Goal: Navigation & Orientation: Find specific page/section

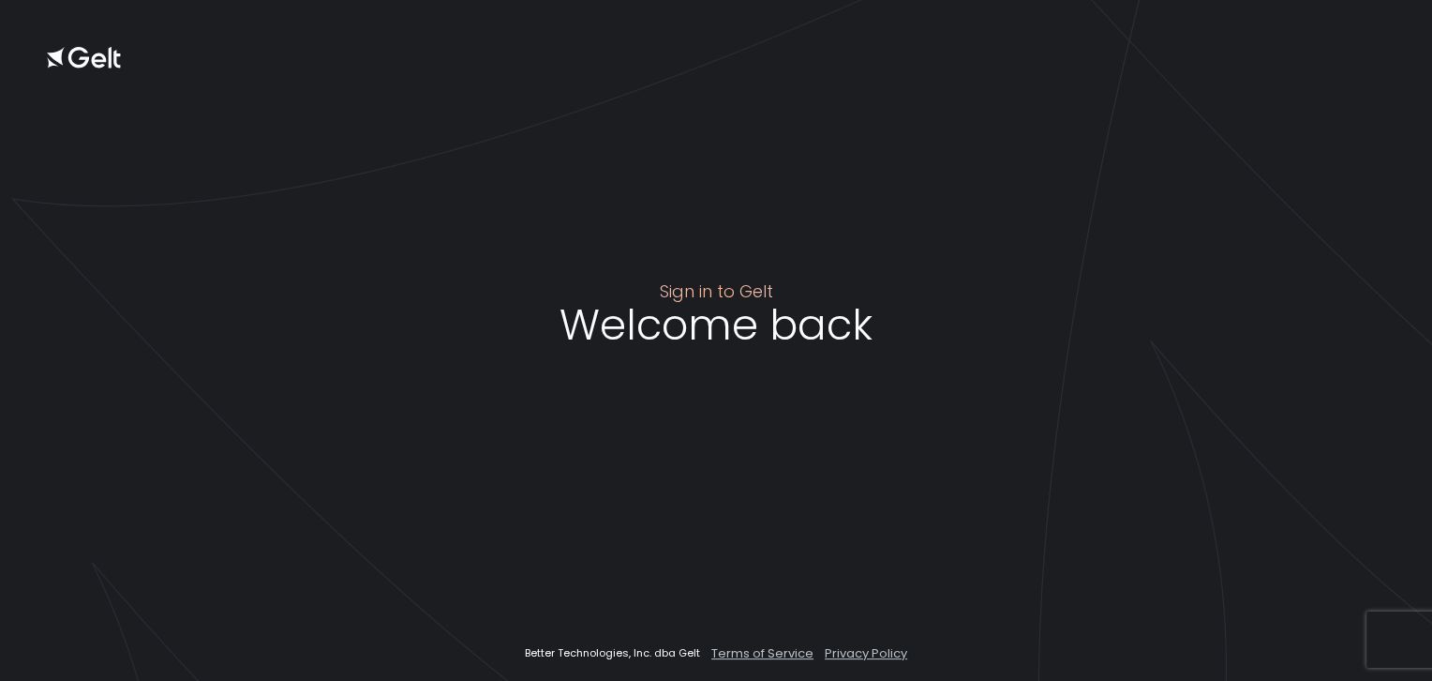
click at [81, 68] on icon at bounding box center [84, 58] width 75 height 22
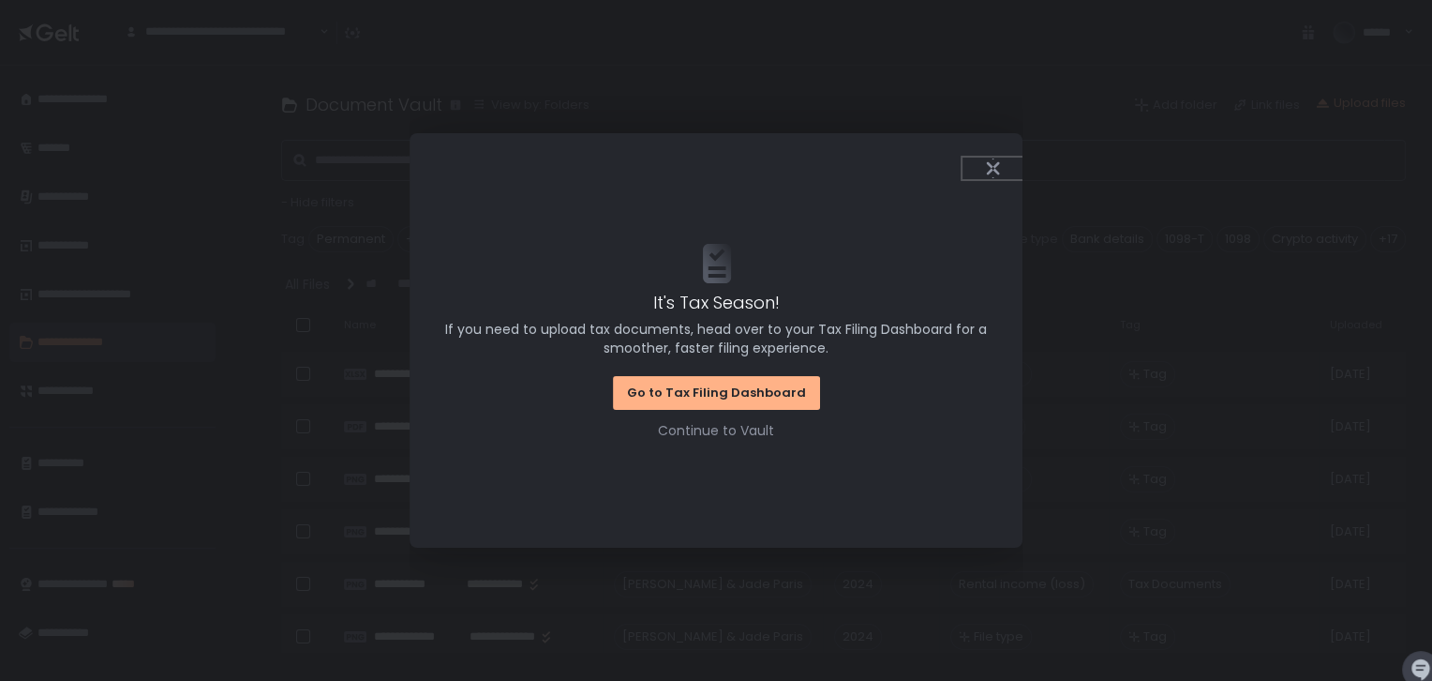
click at [992, 158] on button "Close" at bounding box center [993, 168] width 60 height 22
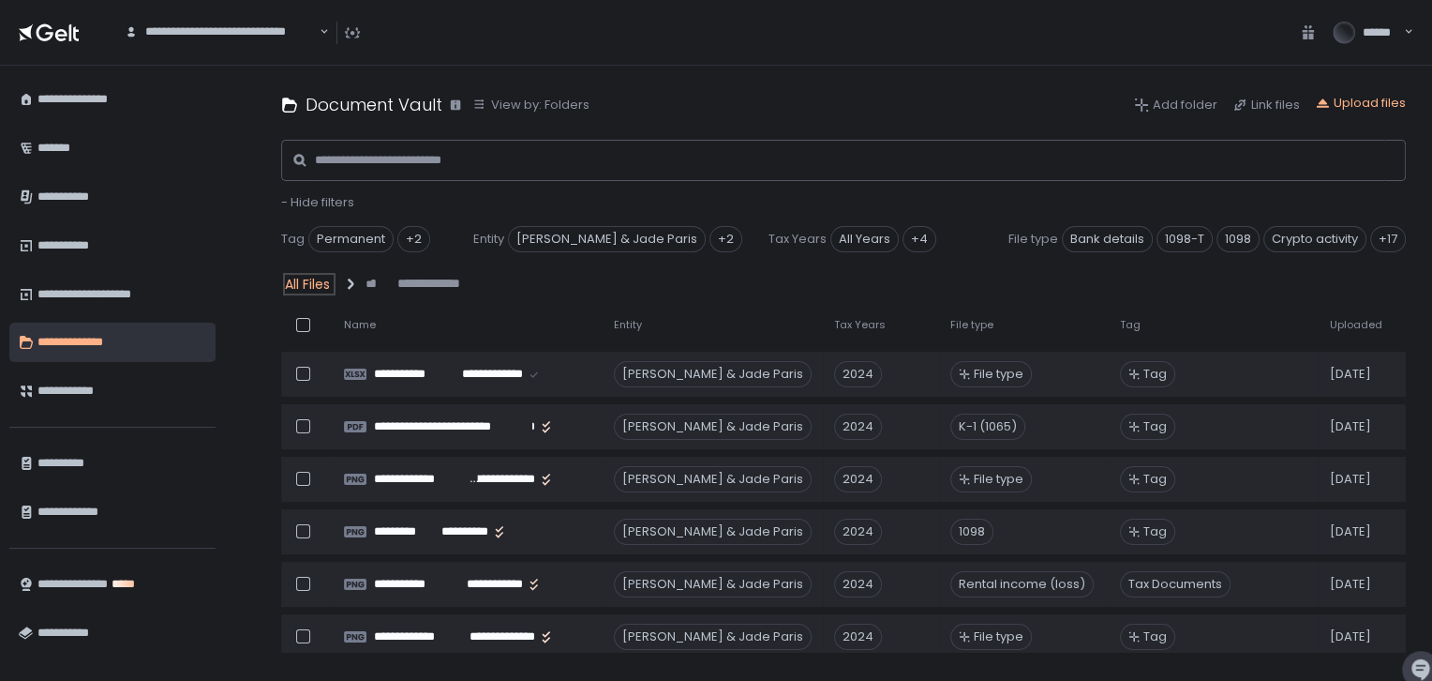
click at [311, 281] on div "All Files" at bounding box center [307, 284] width 45 height 19
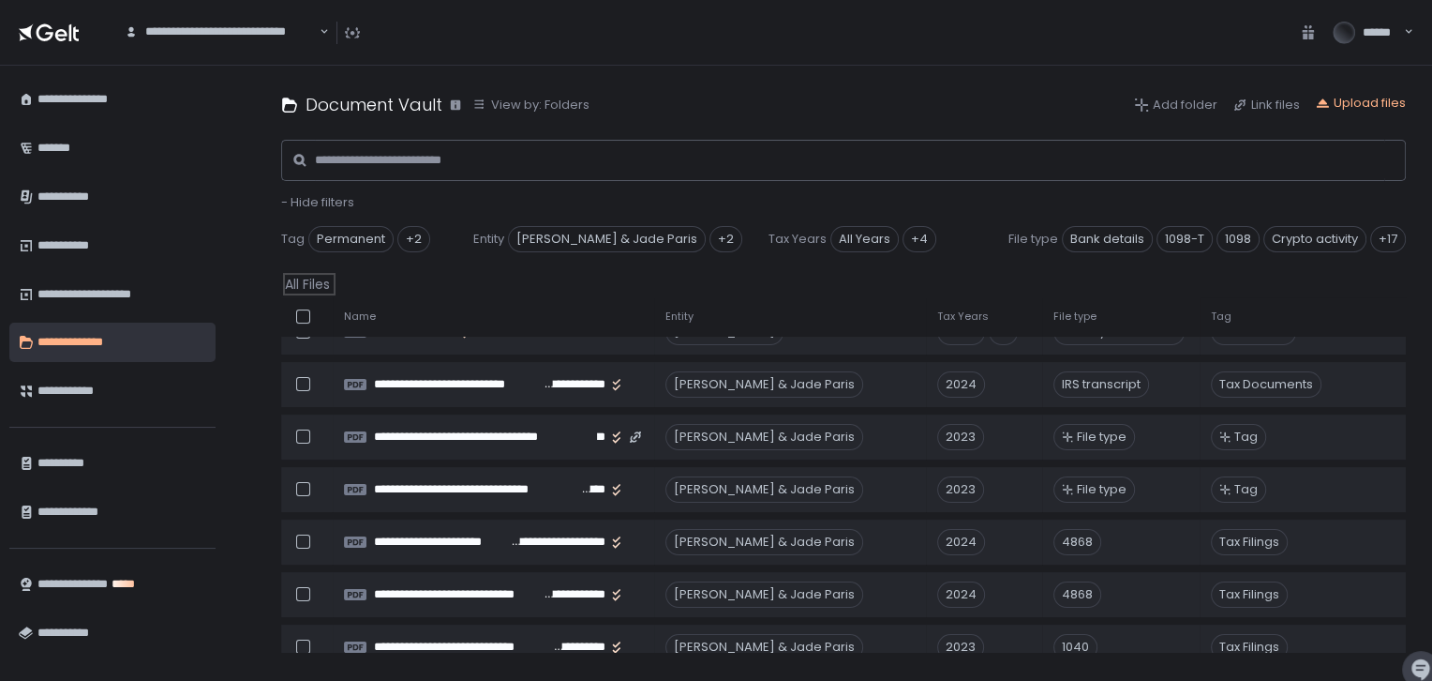
scroll to position [522, 0]
